Goal: Transaction & Acquisition: Obtain resource

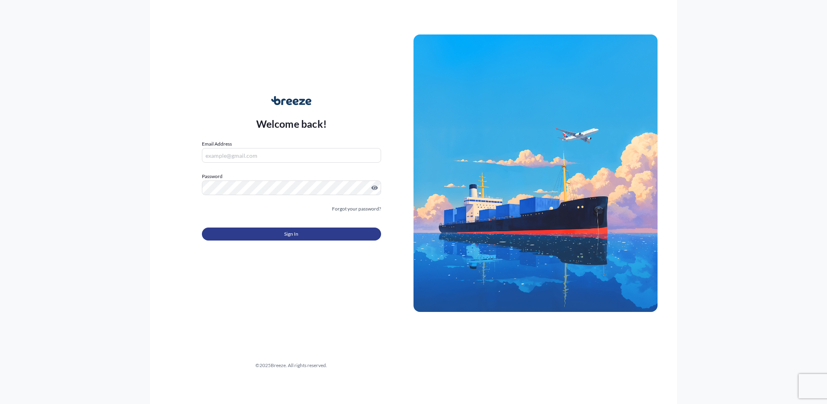
type input "[PERSON_NAME][EMAIL_ADDRESS][PERSON_NAME][DOMAIN_NAME]"
click at [319, 233] on button "Sign In" at bounding box center [291, 233] width 179 height 13
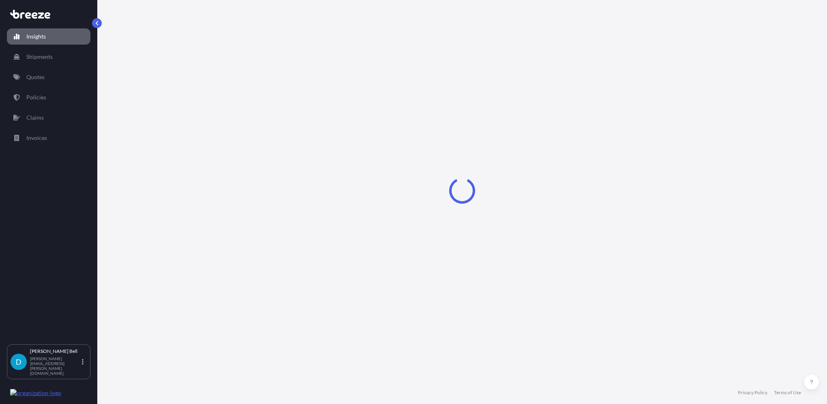
select select "2025"
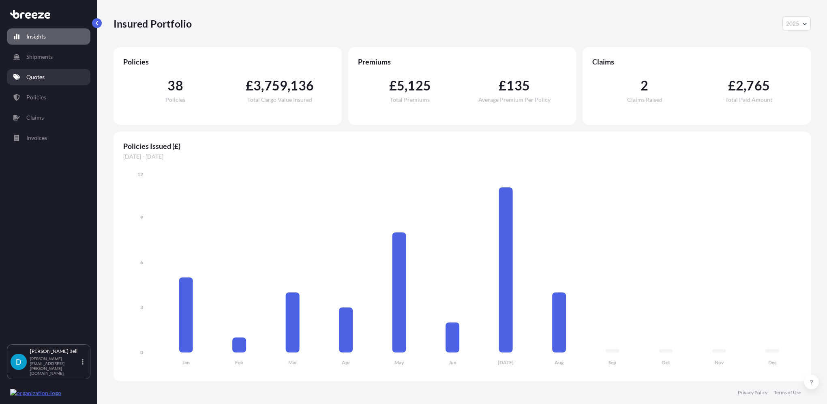
click at [58, 73] on link "Quotes" at bounding box center [49, 77] width 84 height 16
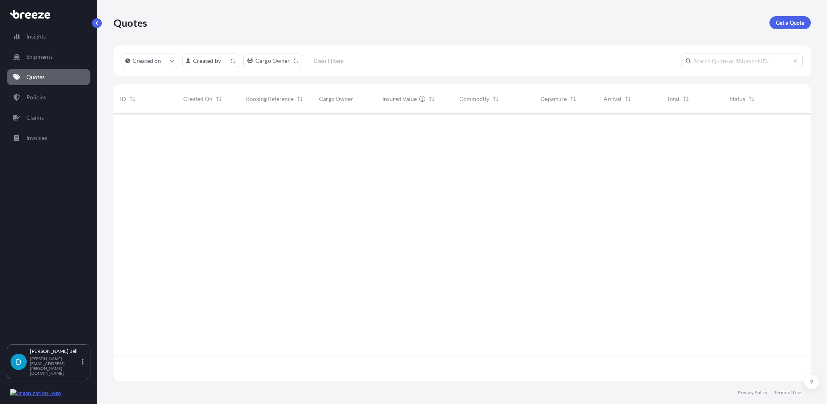
scroll to position [266, 691]
click at [801, 23] on p "Get a Quote" at bounding box center [790, 23] width 28 height 8
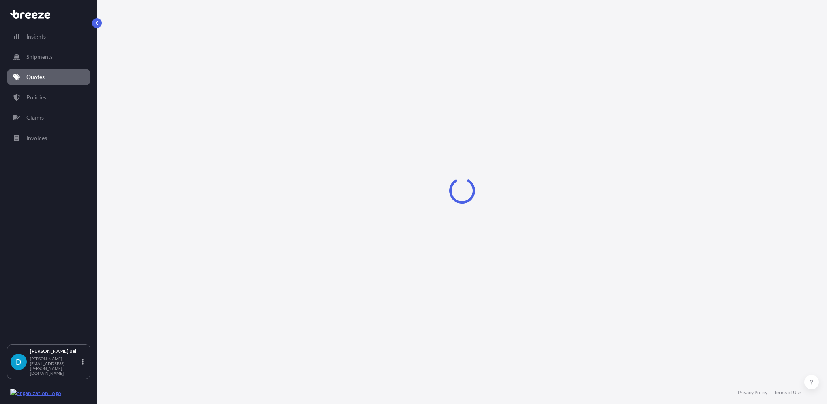
select select "Sea"
select select "1"
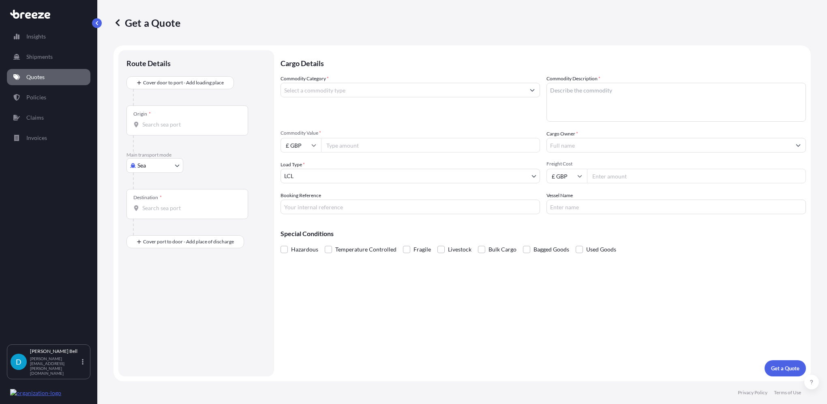
click at [146, 170] on body "Insights Shipments Quotes Policies Claims Invoices D [PERSON_NAME] [PERSON_NAME…" at bounding box center [413, 202] width 827 height 404
click at [151, 199] on div "Air" at bounding box center [155, 200] width 50 height 15
select select "Air"
click at [181, 133] on div "Origin *" at bounding box center [187, 124] width 122 height 30
click at [181, 132] on input "Origin *" at bounding box center [190, 128] width 96 height 8
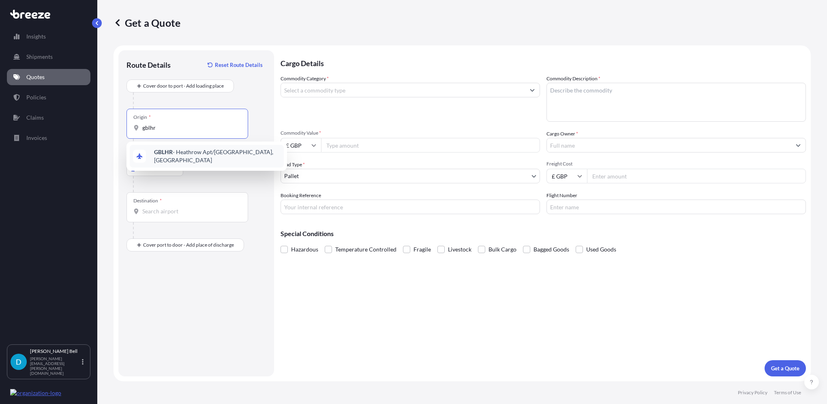
click at [187, 157] on span "GBLHR - Heathrow Apt/[GEOGRAPHIC_DATA], [GEOGRAPHIC_DATA]" at bounding box center [217, 156] width 126 height 16
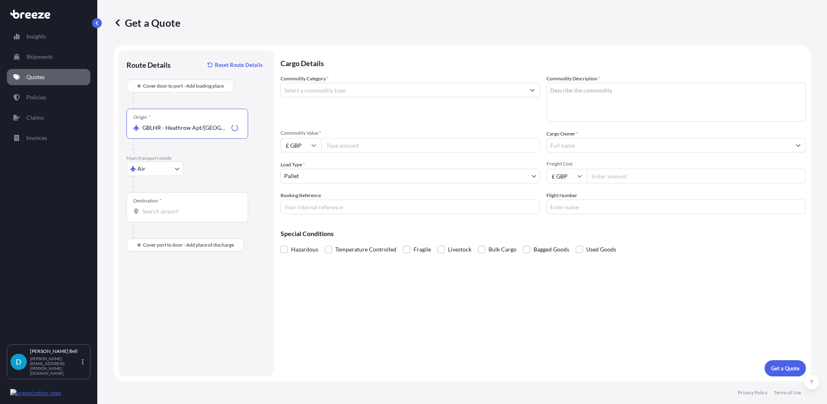
type input "GBLHR - Heathrow Apt/[GEOGRAPHIC_DATA], [GEOGRAPHIC_DATA]"
click at [165, 213] on input "Destination *" at bounding box center [190, 211] width 96 height 8
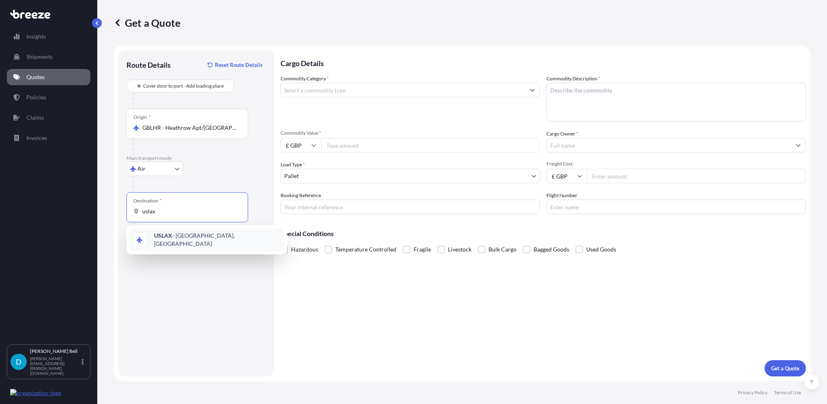
click at [171, 236] on b "USLAX" at bounding box center [163, 235] width 18 height 7
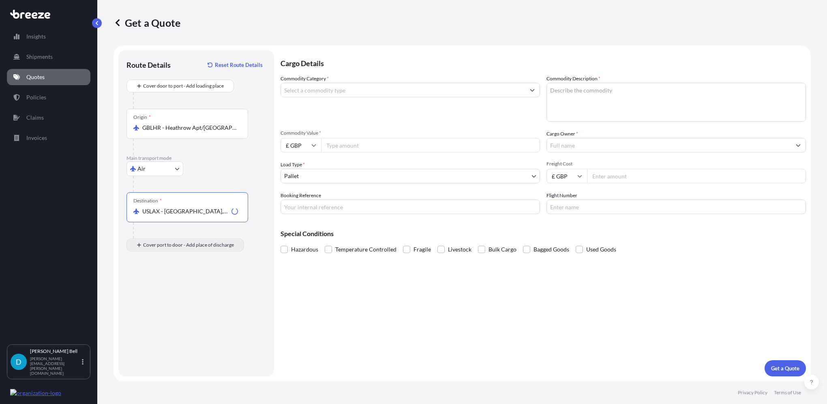
type input "USLAX - [GEOGRAPHIC_DATA], [GEOGRAPHIC_DATA]"
click at [161, 290] on input "Place of Discharge" at bounding box center [190, 288] width 96 height 8
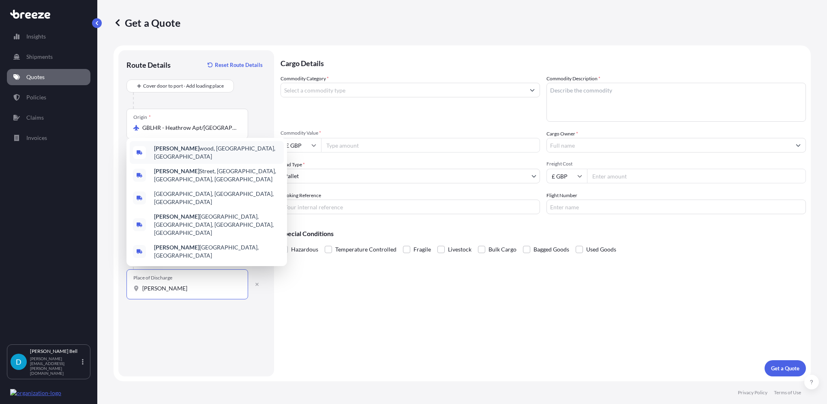
click at [214, 161] on span "[GEOGRAPHIC_DATA][PERSON_NAME], [GEOGRAPHIC_DATA], [GEOGRAPHIC_DATA]" at bounding box center [217, 152] width 126 height 16
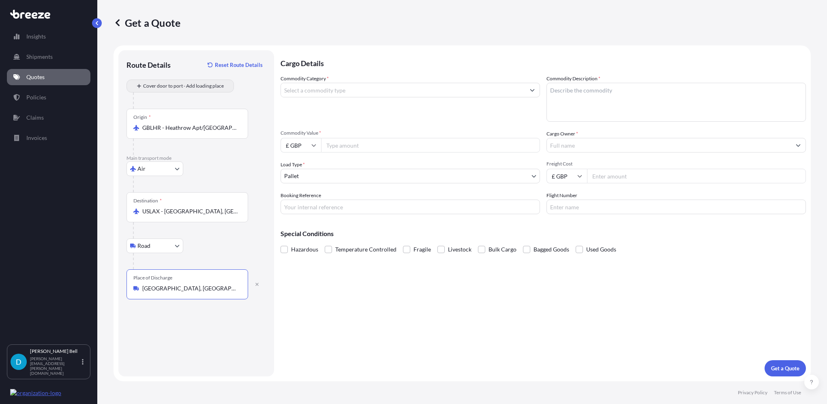
type input "[GEOGRAPHIC_DATA], [GEOGRAPHIC_DATA], [GEOGRAPHIC_DATA]"
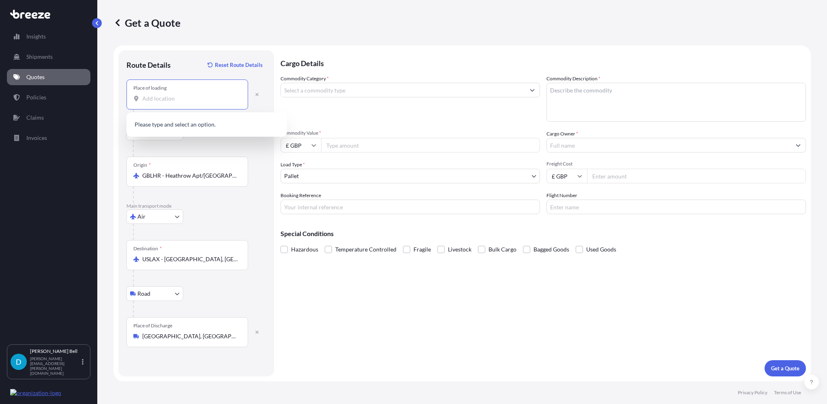
click at [202, 97] on input "Place of loading" at bounding box center [190, 98] width 96 height 8
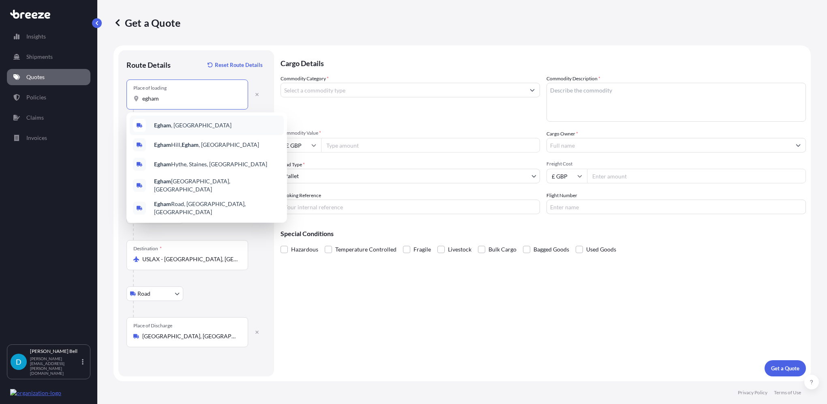
click at [186, 123] on div "Egham , [GEOGRAPHIC_DATA]" at bounding box center [207, 125] width 154 height 19
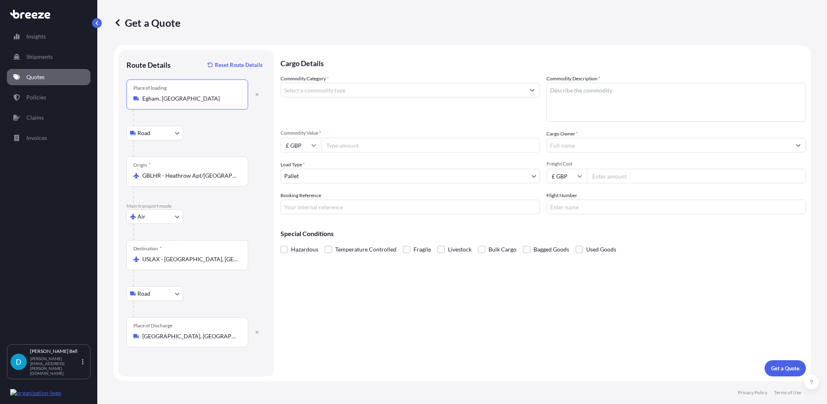
type input "Egham, [GEOGRAPHIC_DATA]"
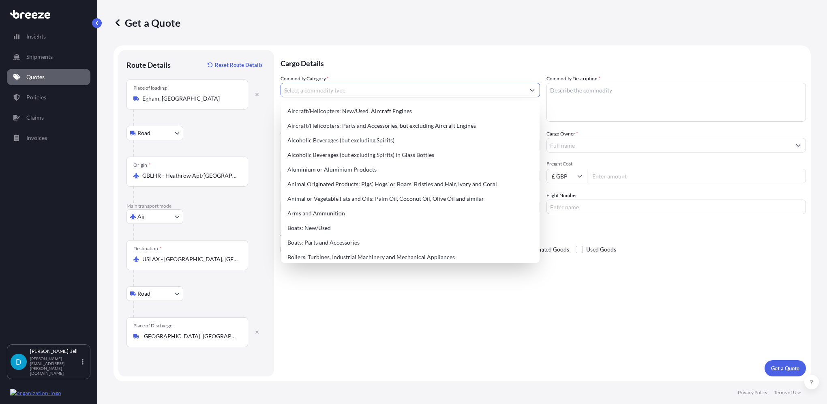
click at [340, 92] on input "Commodity Category *" at bounding box center [403, 90] width 244 height 15
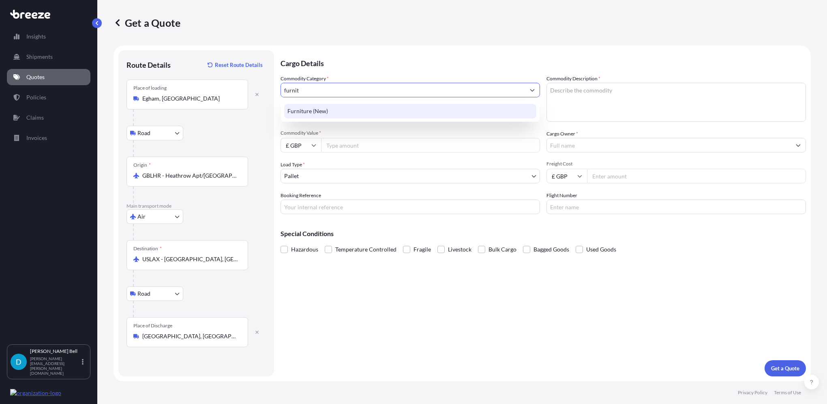
click at [332, 113] on div "Furniture (New)" at bounding box center [410, 111] width 252 height 15
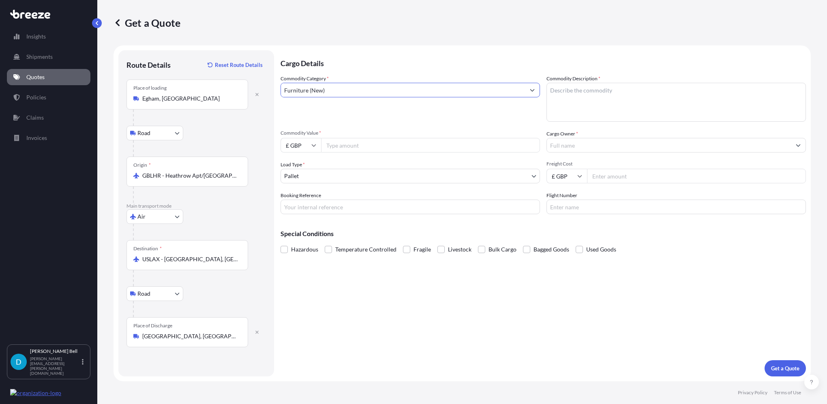
type input "Furniture (New)"
click at [345, 146] on input "Commodity Value *" at bounding box center [430, 145] width 219 height 15
type input "20400"
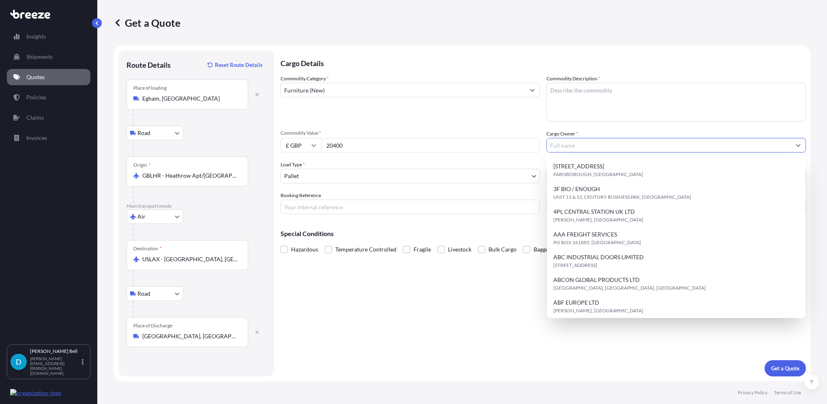
click at [384, 180] on body "15 options available. Insights Shipments Quotes Policies Claims Invoices D [PER…" at bounding box center [413, 202] width 827 height 404
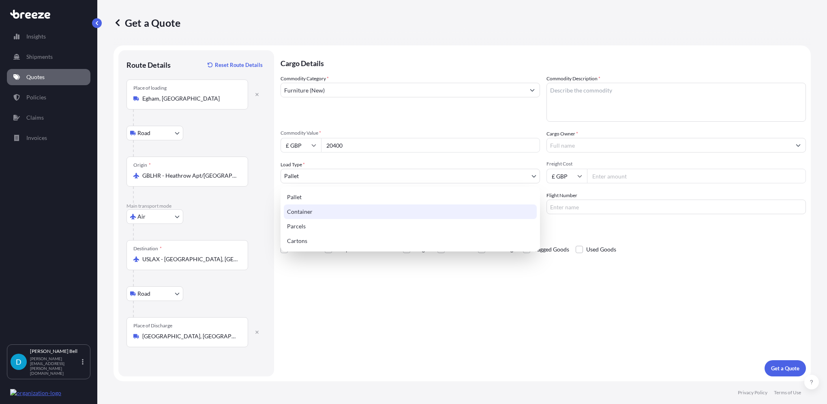
click at [345, 212] on div "Container" at bounding box center [410, 211] width 253 height 15
select select "2"
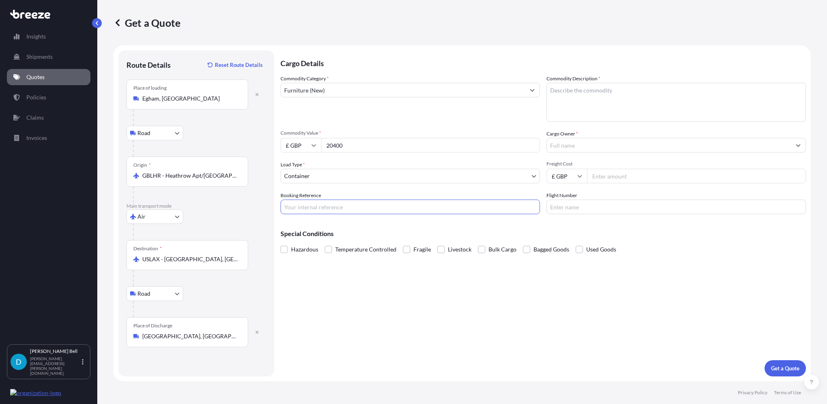
click at [348, 204] on input "Booking Reference" at bounding box center [410, 206] width 259 height 15
type input "SFFA00090794"
click at [611, 99] on textarea "Commodity Description *" at bounding box center [675, 102] width 259 height 39
type textarea "Bar Cart/Trolley"
click at [608, 152] on input "Cargo Owner *" at bounding box center [669, 145] width 244 height 15
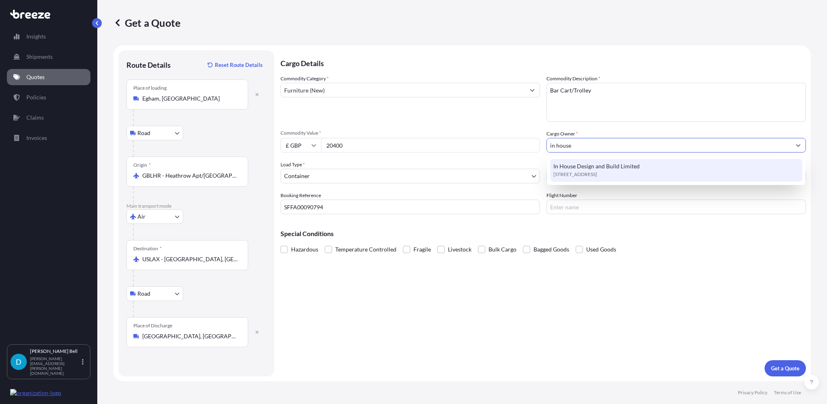
click at [597, 171] on span "[STREET_ADDRESS]" at bounding box center [575, 174] width 44 height 8
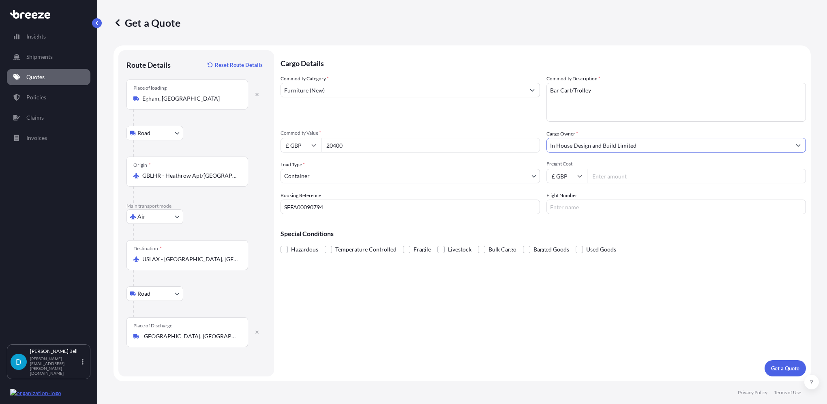
type input "In House Design and Build Limited"
click at [611, 181] on input "Freight Cost" at bounding box center [696, 176] width 219 height 15
click at [617, 173] on input "Freight Cost" at bounding box center [696, 176] width 219 height 15
type input "5736.44"
click at [572, 206] on input "Flight Number" at bounding box center [675, 206] width 259 height 15
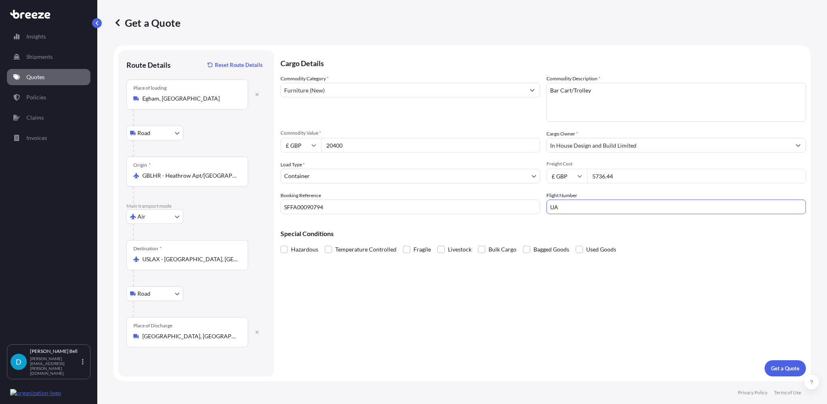
click at [668, 206] on input "UA" at bounding box center [675, 206] width 259 height 15
type input "UA0935"
click at [794, 364] on p "Get a Quote" at bounding box center [785, 368] width 28 height 8
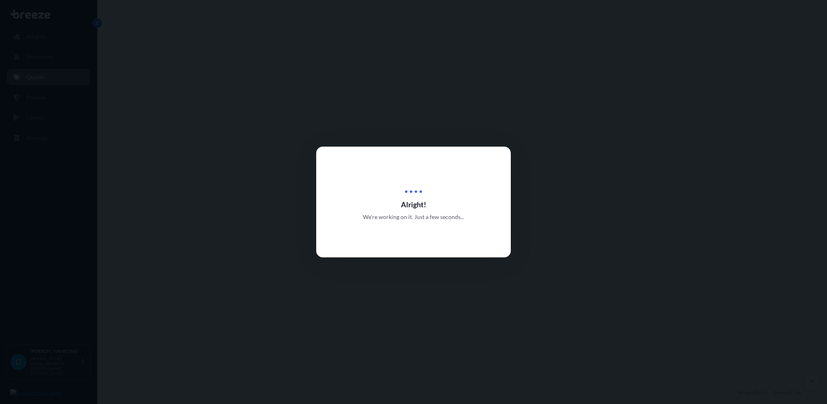
select select "Road"
select select "Air"
select select "Road"
select select "2"
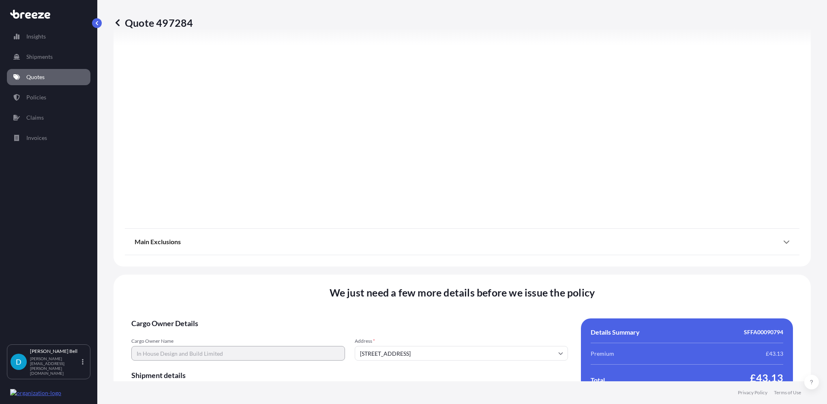
scroll to position [1042, 0]
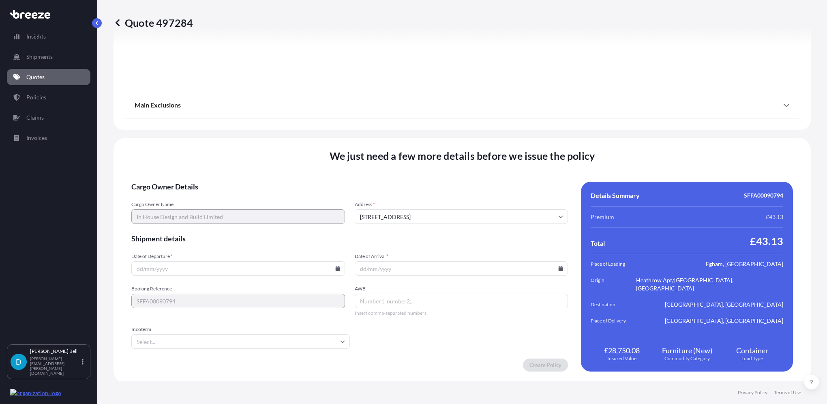
click at [180, 268] on input "Date of Departure *" at bounding box center [238, 268] width 214 height 15
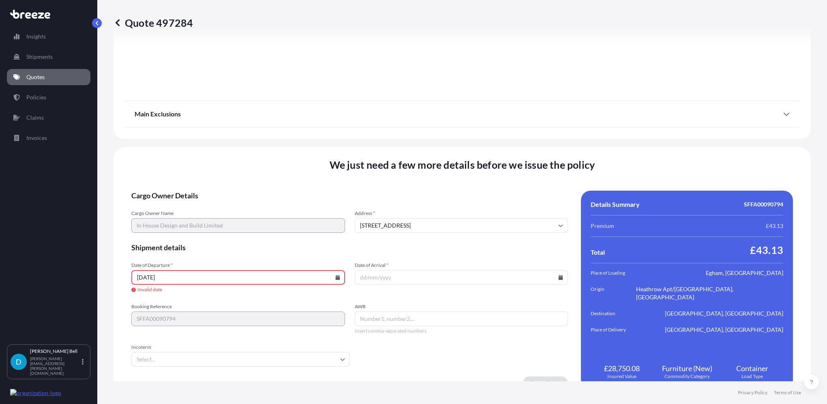
click at [200, 274] on input "[DATE]" at bounding box center [238, 277] width 214 height 15
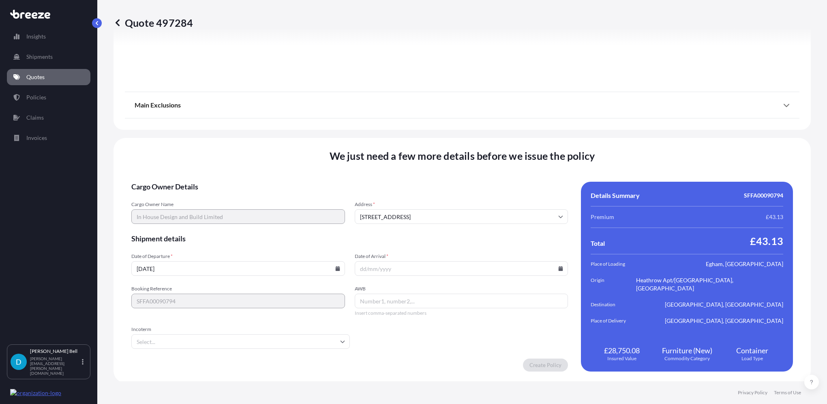
type input "[DATE]"
click at [400, 269] on input "Date of Arrival *" at bounding box center [462, 268] width 214 height 15
click at [383, 269] on input "Date of Arrival *" at bounding box center [462, 268] width 214 height 15
type input "[DATE]"
click at [407, 302] on input "AWB" at bounding box center [462, 300] width 214 height 15
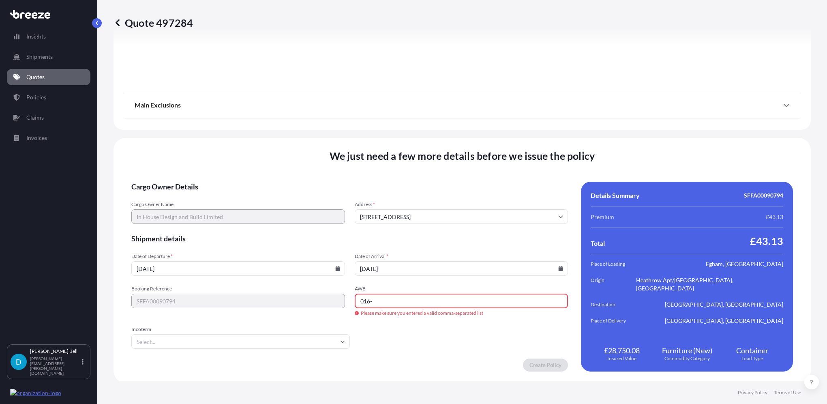
click at [482, 302] on input "016-" at bounding box center [462, 300] width 214 height 15
click at [334, 339] on input "Incoterm" at bounding box center [240, 341] width 218 height 15
click at [207, 304] on li "DAP" at bounding box center [270, 310] width 179 height 15
click at [384, 299] on input "016-81225045" at bounding box center [462, 300] width 214 height 15
type input "01681225045"
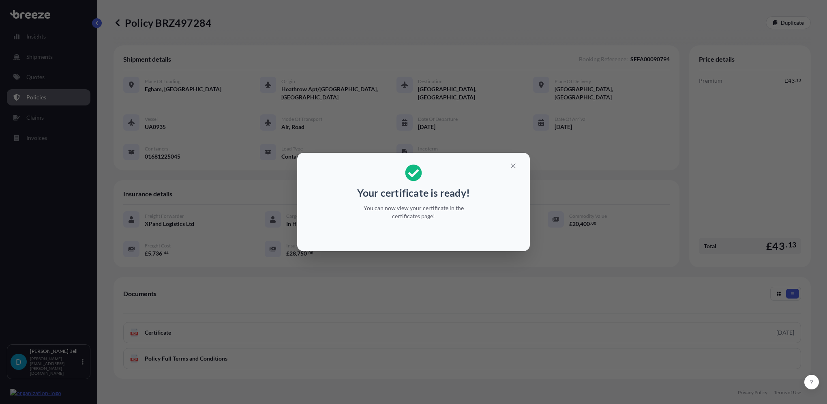
click at [499, 276] on div "Your certificate is ready! You can now view your certificate in the certificate…" at bounding box center [413, 202] width 827 height 404
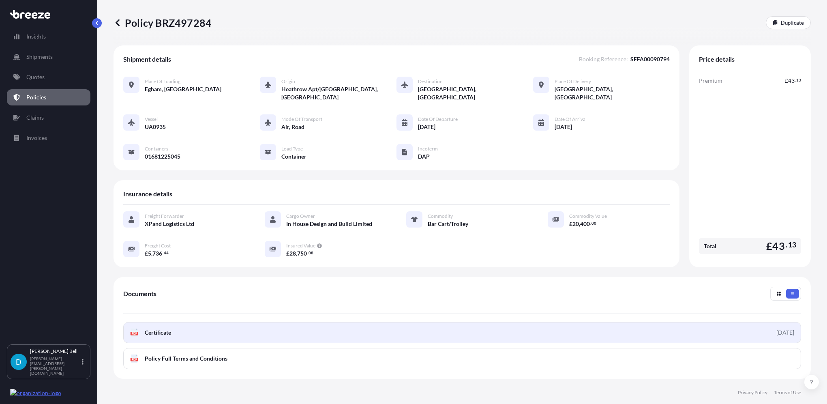
click at [535, 330] on link "PDF Certificate [DATE]" at bounding box center [462, 332] width 678 height 21
